Goal: Navigation & Orientation: Find specific page/section

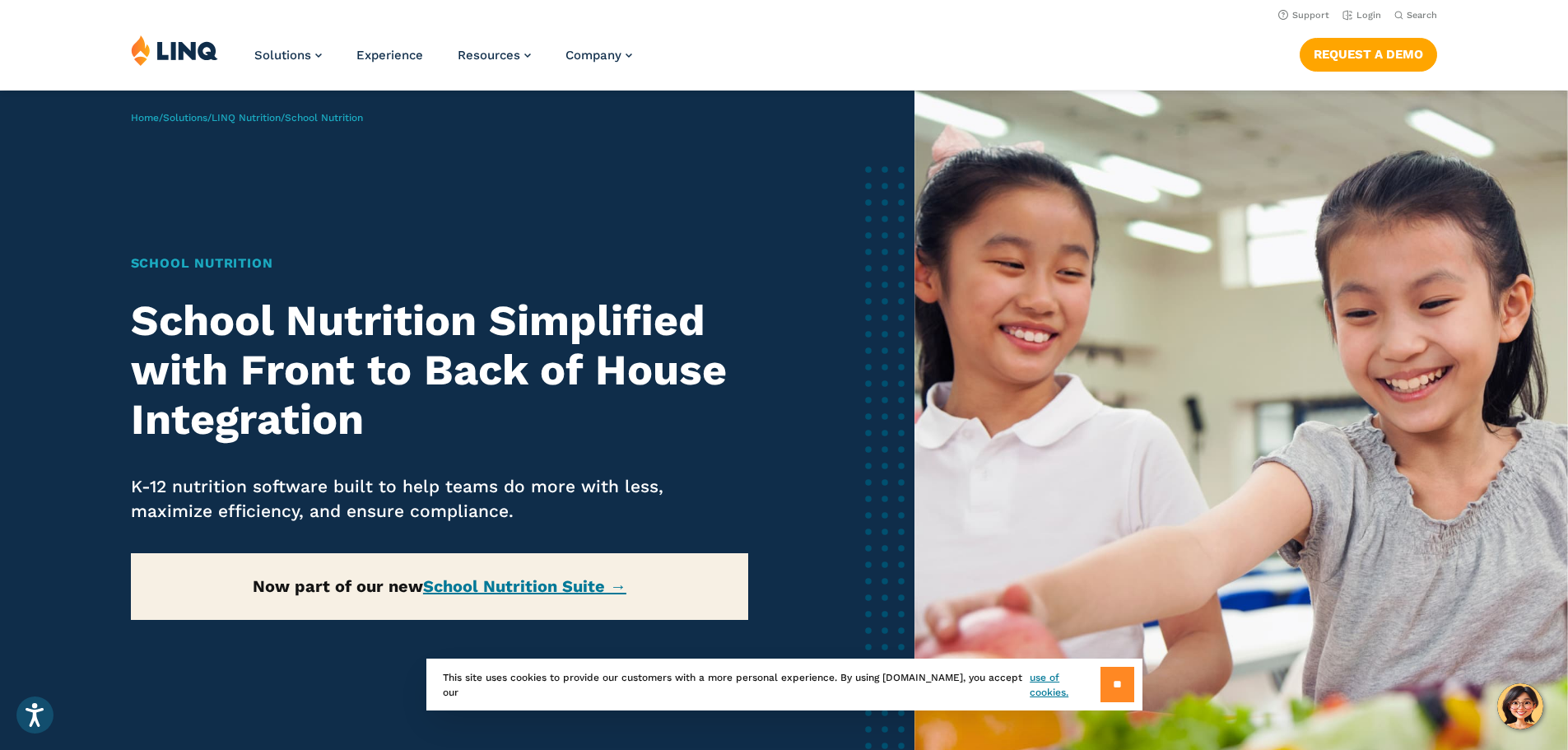
click at [1117, 685] on input "**" at bounding box center [1117, 684] width 34 height 35
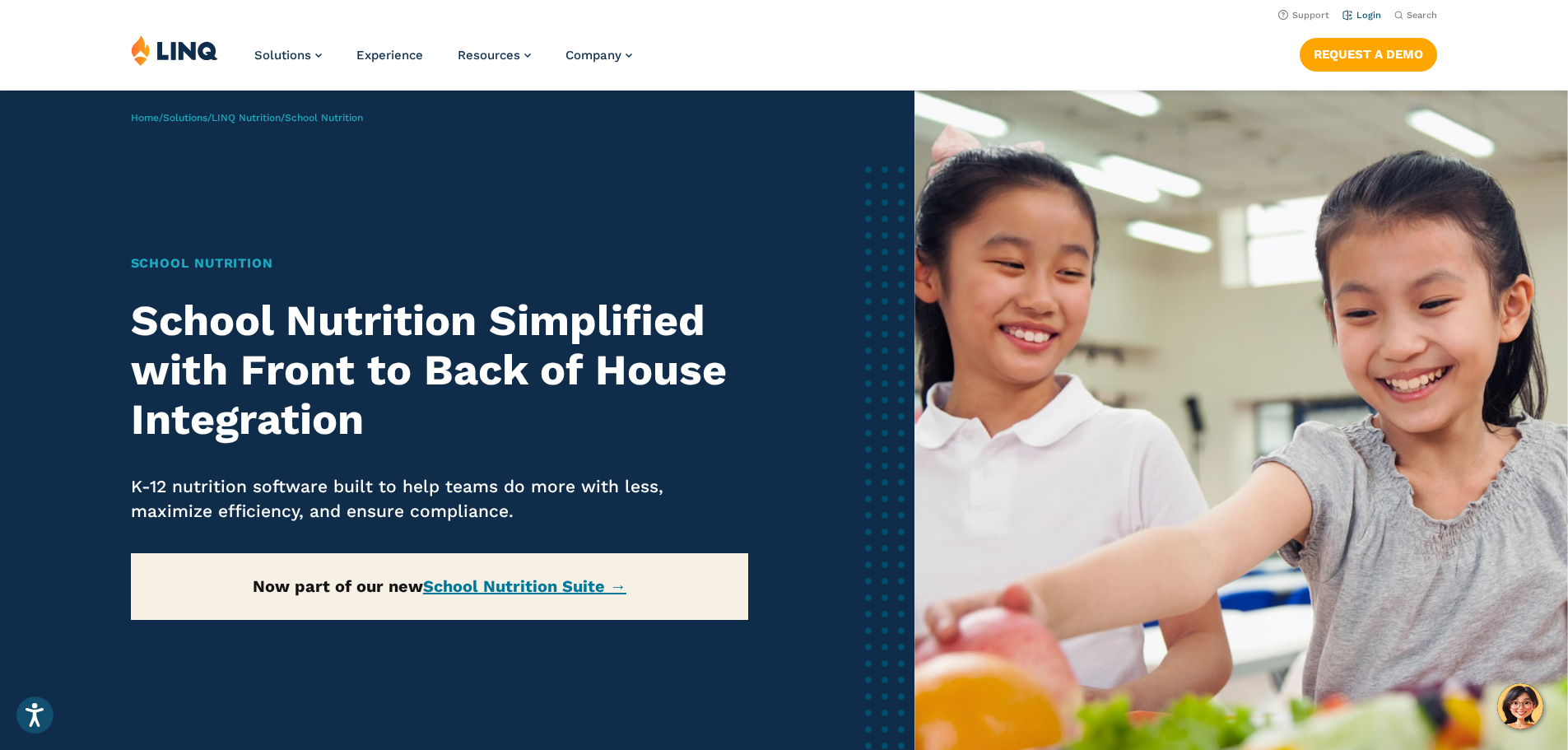
click at [1360, 15] on link "Login" at bounding box center [1361, 15] width 39 height 10
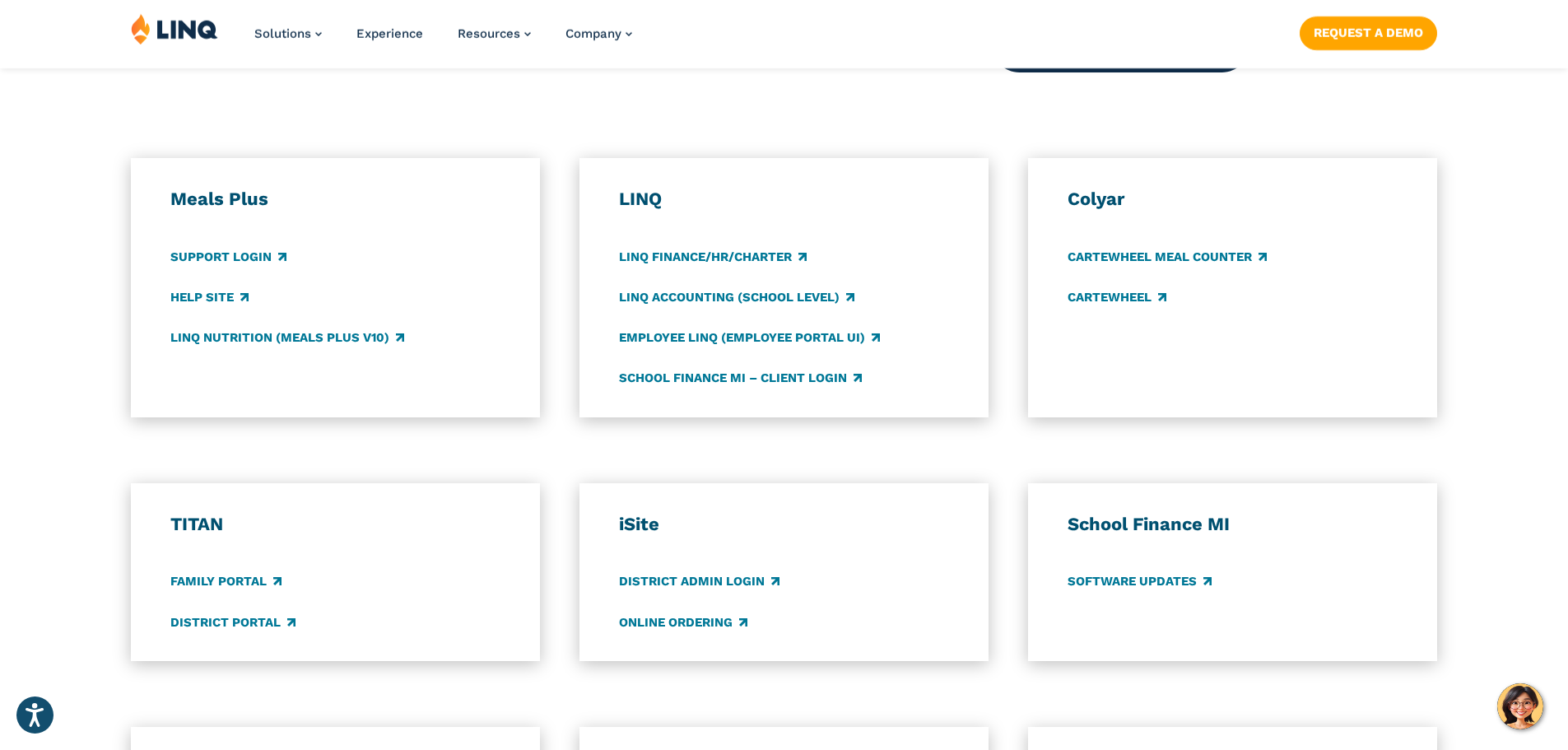
scroll to position [844, 0]
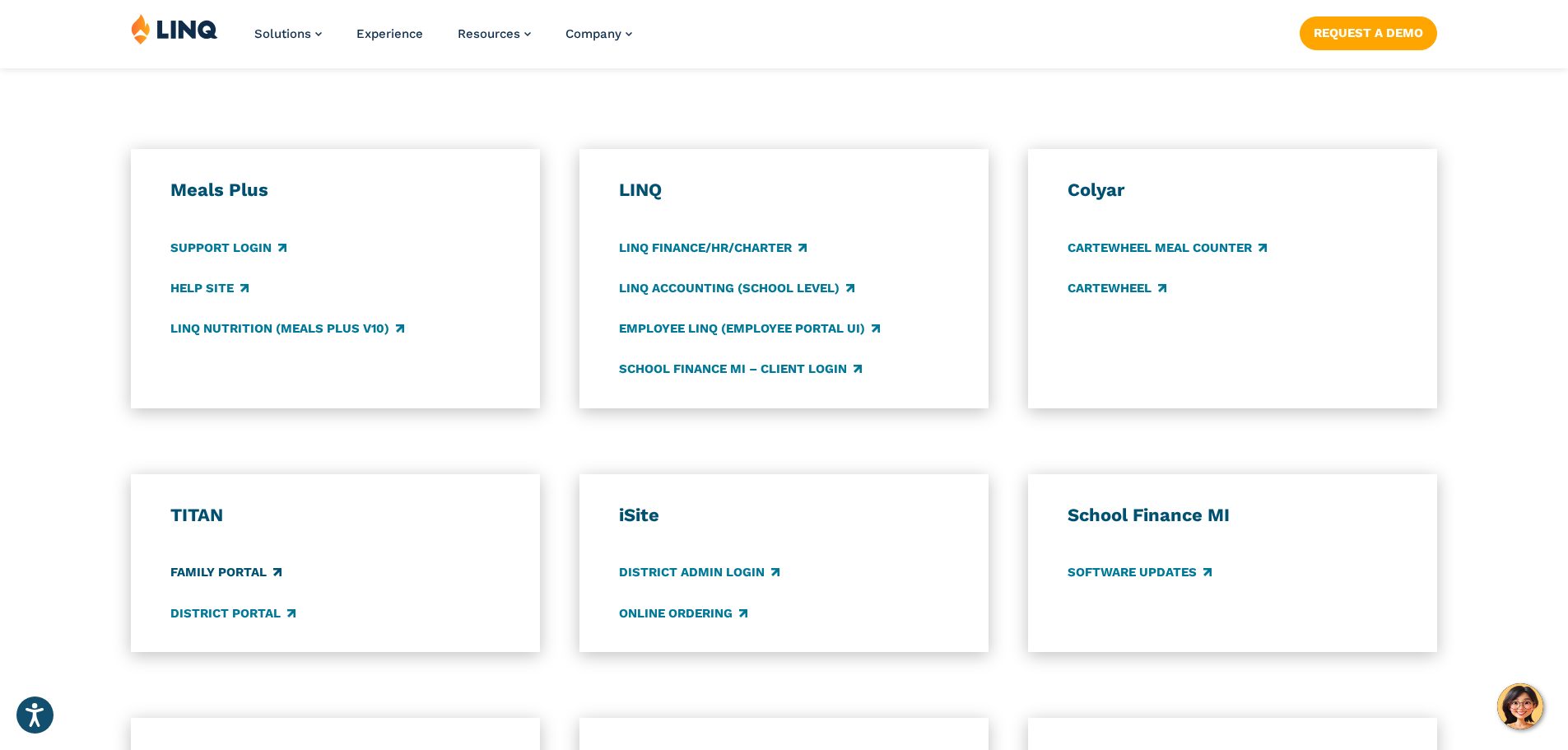
click at [244, 572] on link "Family Portal" at bounding box center [226, 573] width 111 height 18
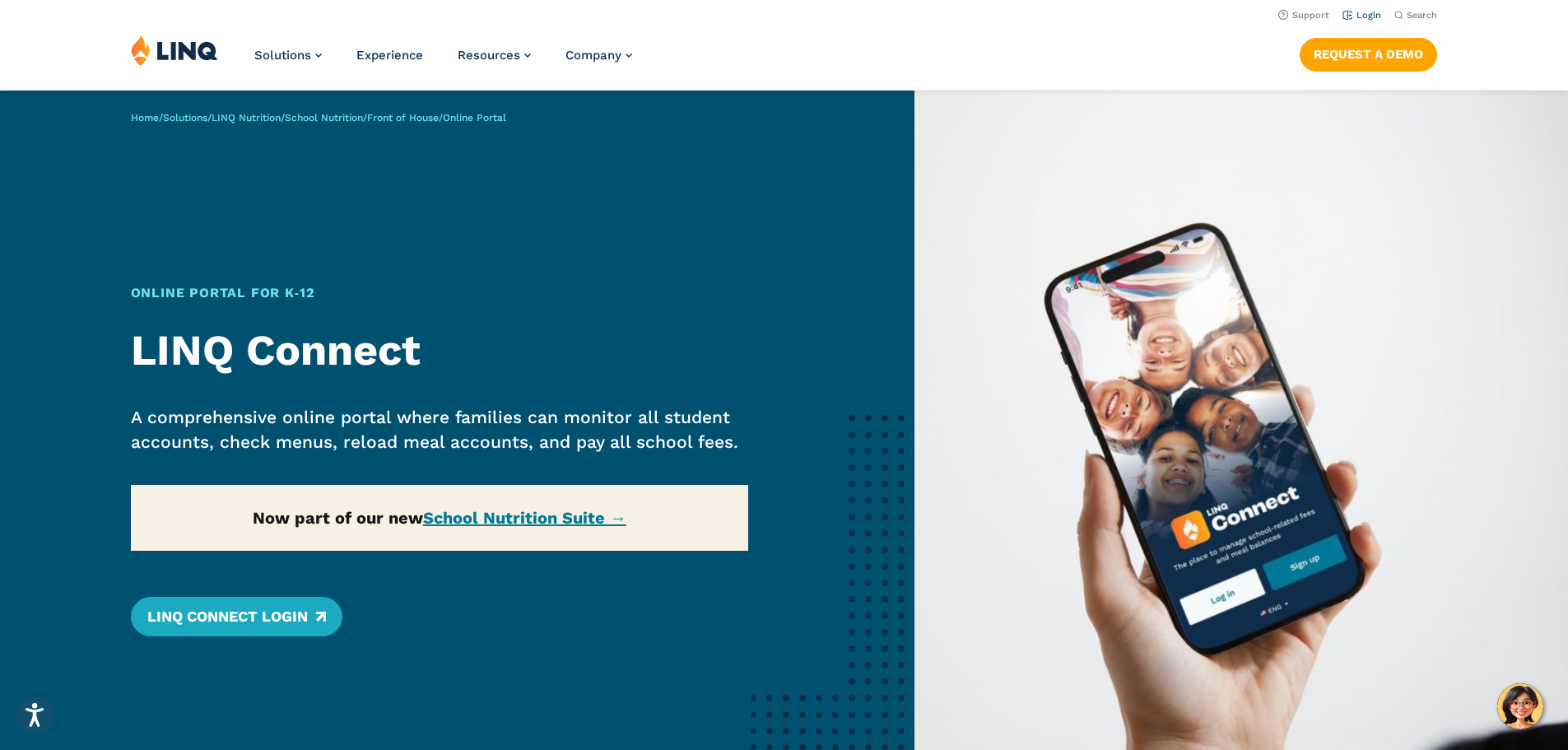
click at [1354, 16] on link "Login" at bounding box center [1361, 15] width 39 height 10
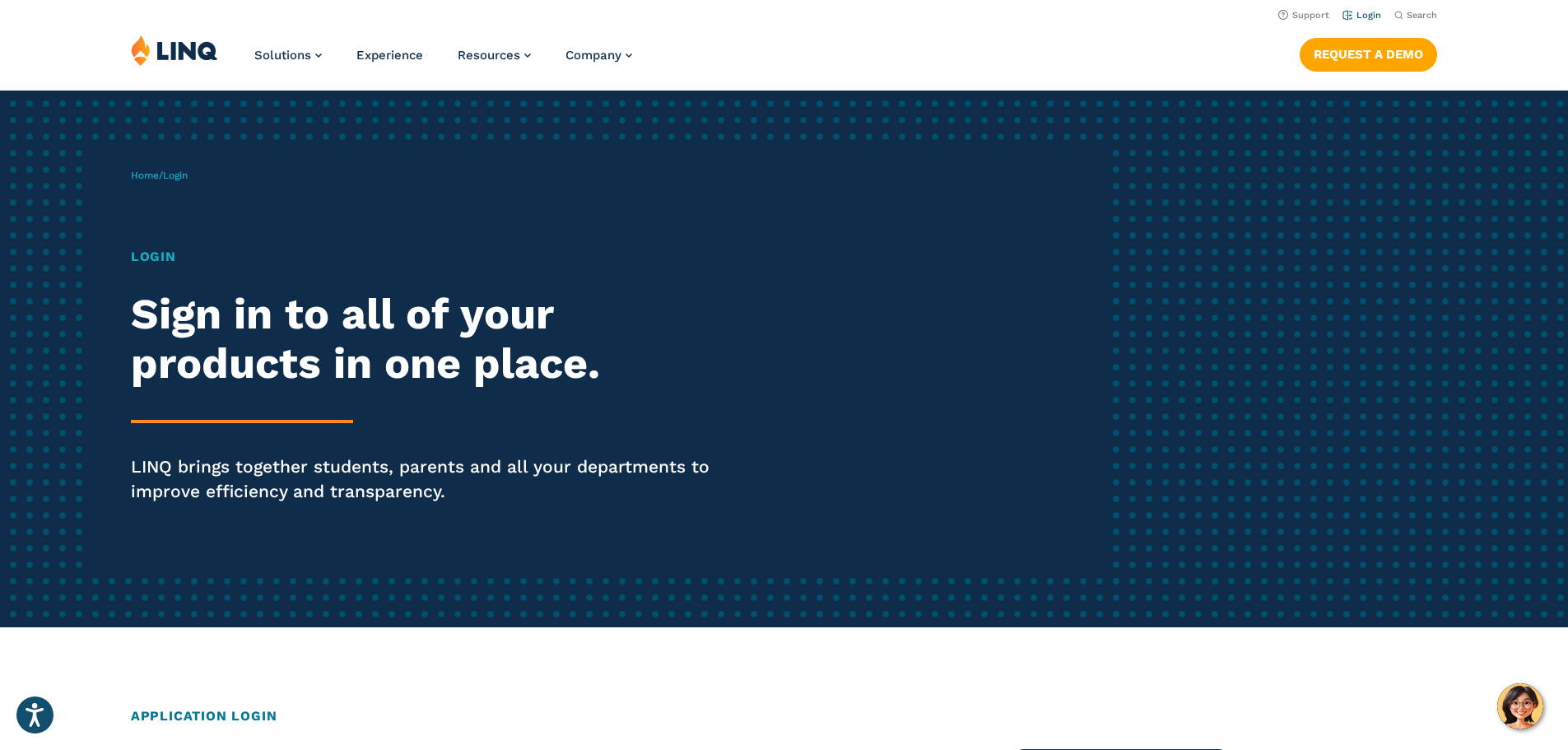
click at [1367, 16] on link "Login" at bounding box center [1361, 15] width 39 height 10
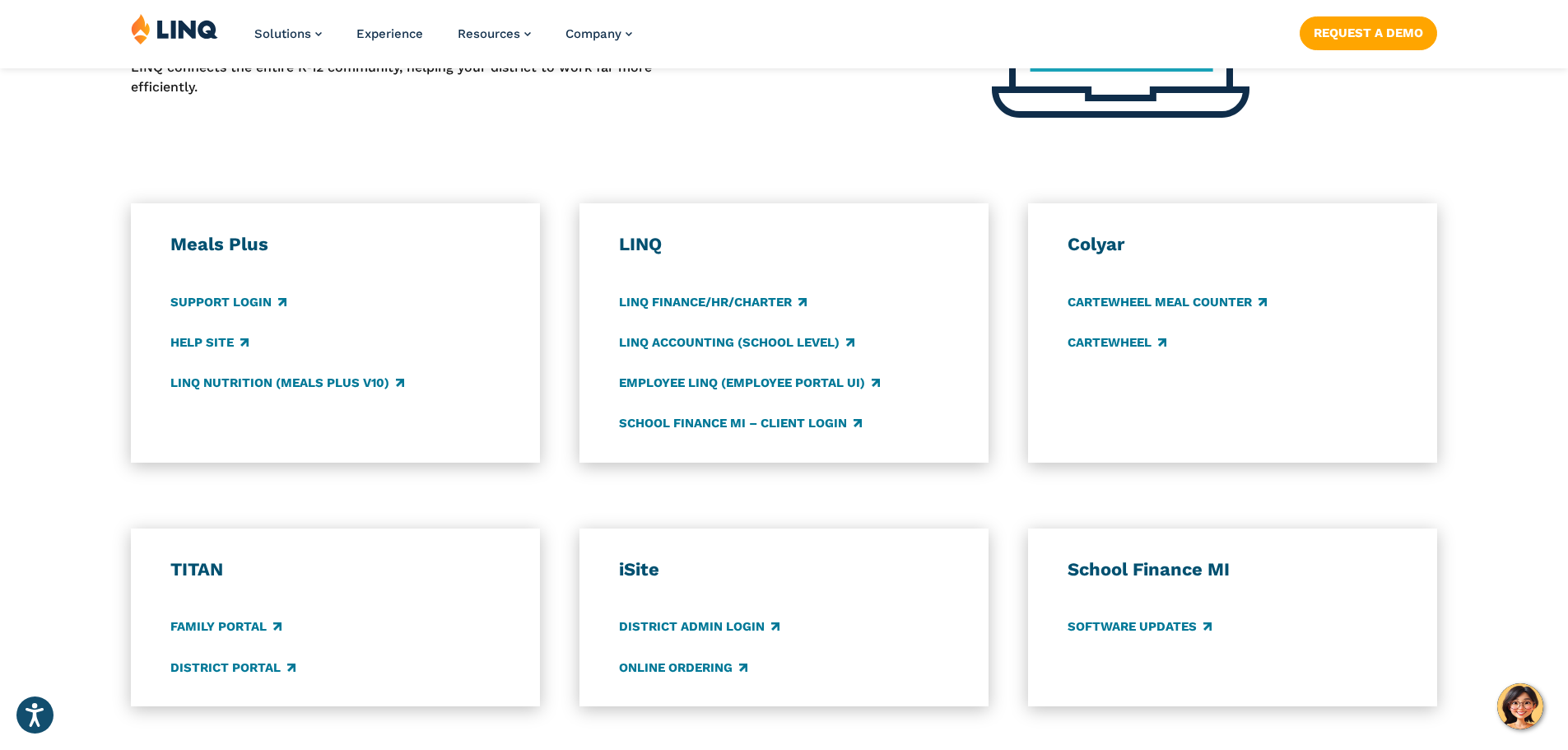
scroll to position [802, 0]
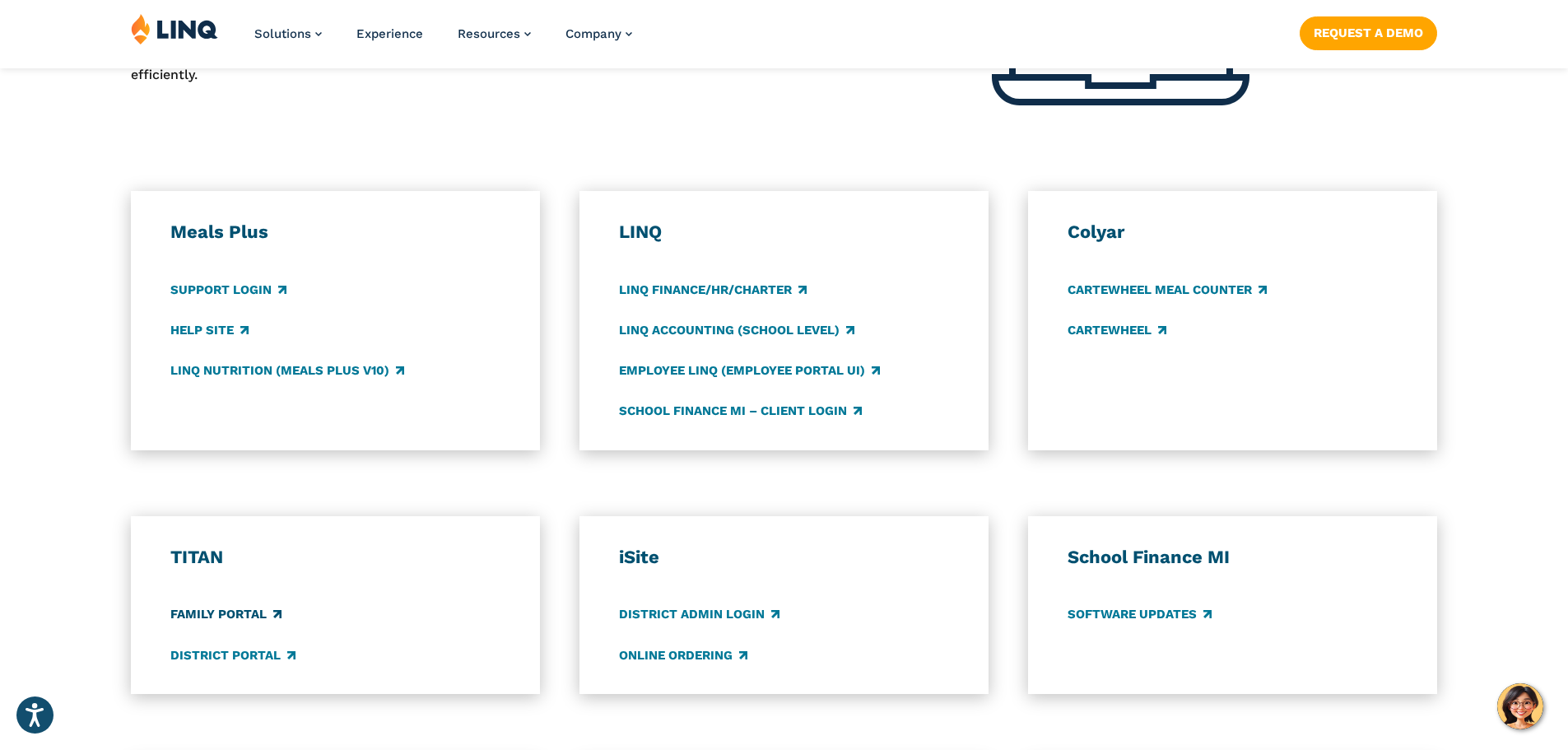
click at [221, 612] on link "Family Portal" at bounding box center [226, 614] width 111 height 18
